Goal: Information Seeking & Learning: Learn about a topic

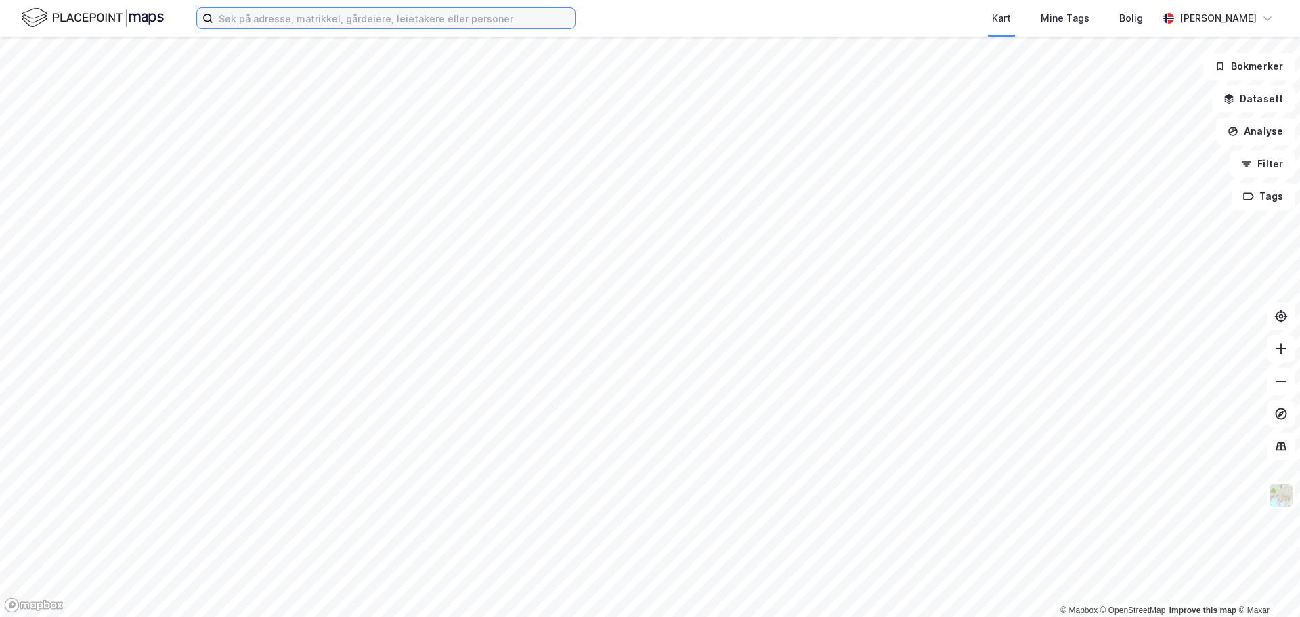
click at [311, 15] on input at bounding box center [394, 18] width 362 height 20
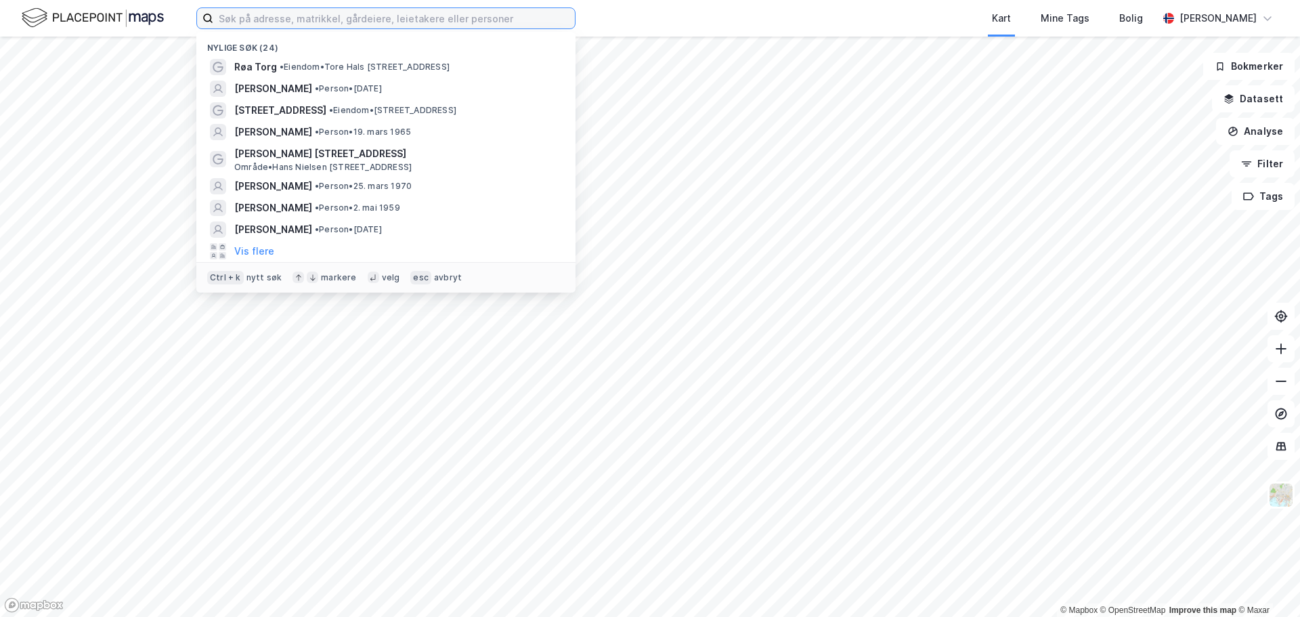
paste input "[STREET_ADDRESS]"
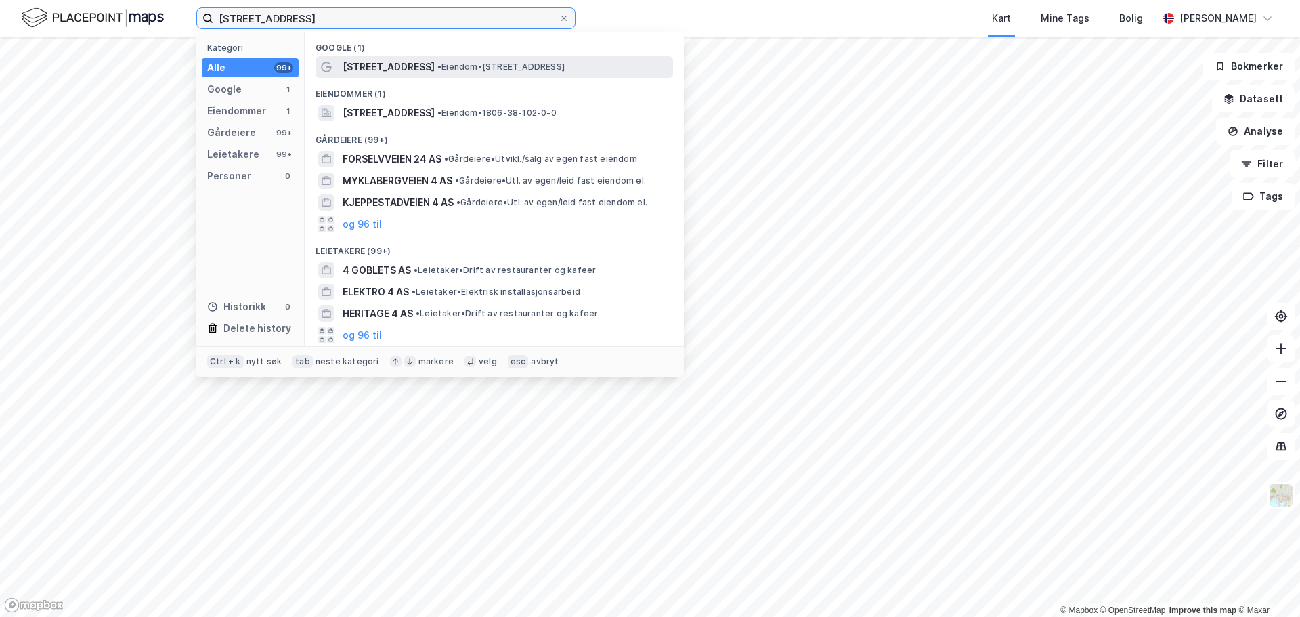
type input "[STREET_ADDRESS]"
click at [439, 60] on div "Forselvveien 4 • Eiendom • Forselvveien 4, 8519 Narvik" at bounding box center [507, 67] width 328 height 16
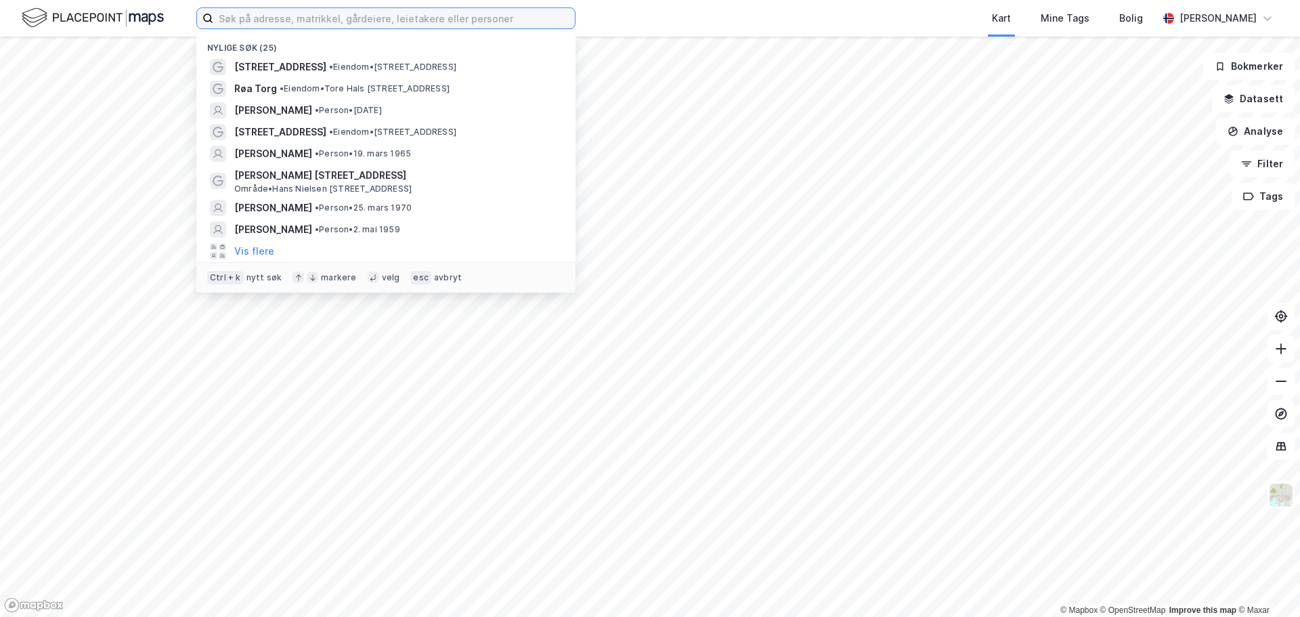
click at [294, 18] on input at bounding box center [394, 18] width 362 height 20
paste input "Fauna Eiendom AS"
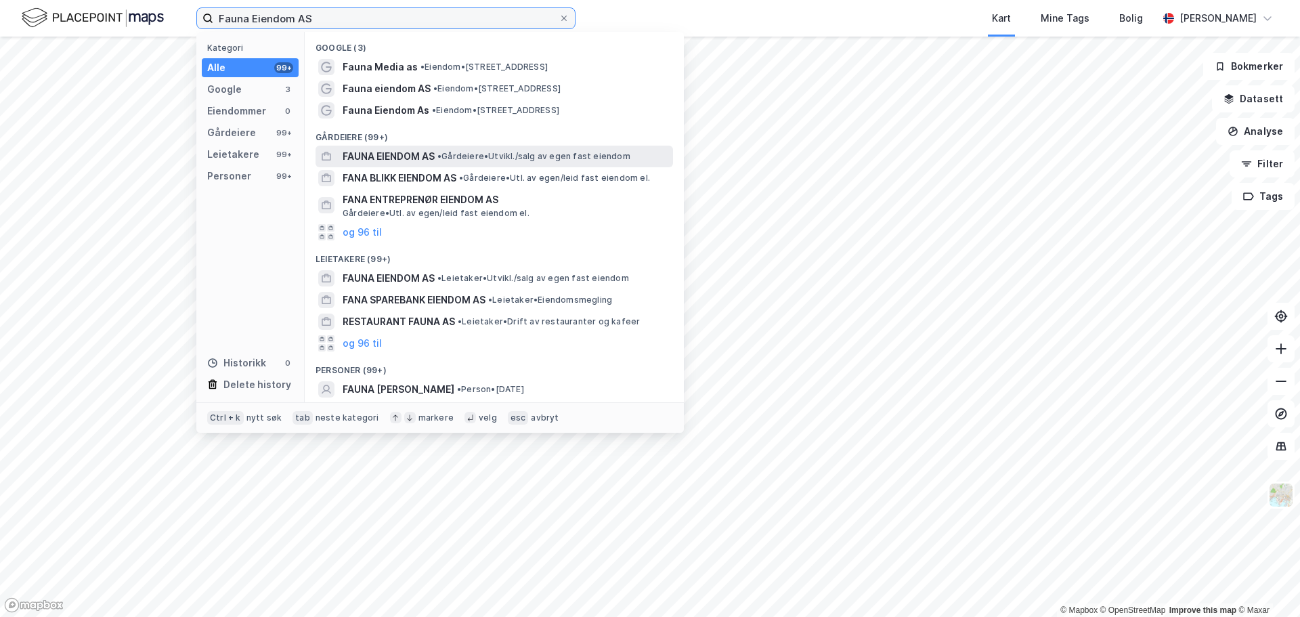
type input "Fauna Eiendom AS"
click at [467, 156] on span "• Gårdeiere • [GEOGRAPHIC_DATA]/salg av egen fast eiendom" at bounding box center [533, 156] width 193 height 11
